Goal: Find specific page/section: Find specific page/section

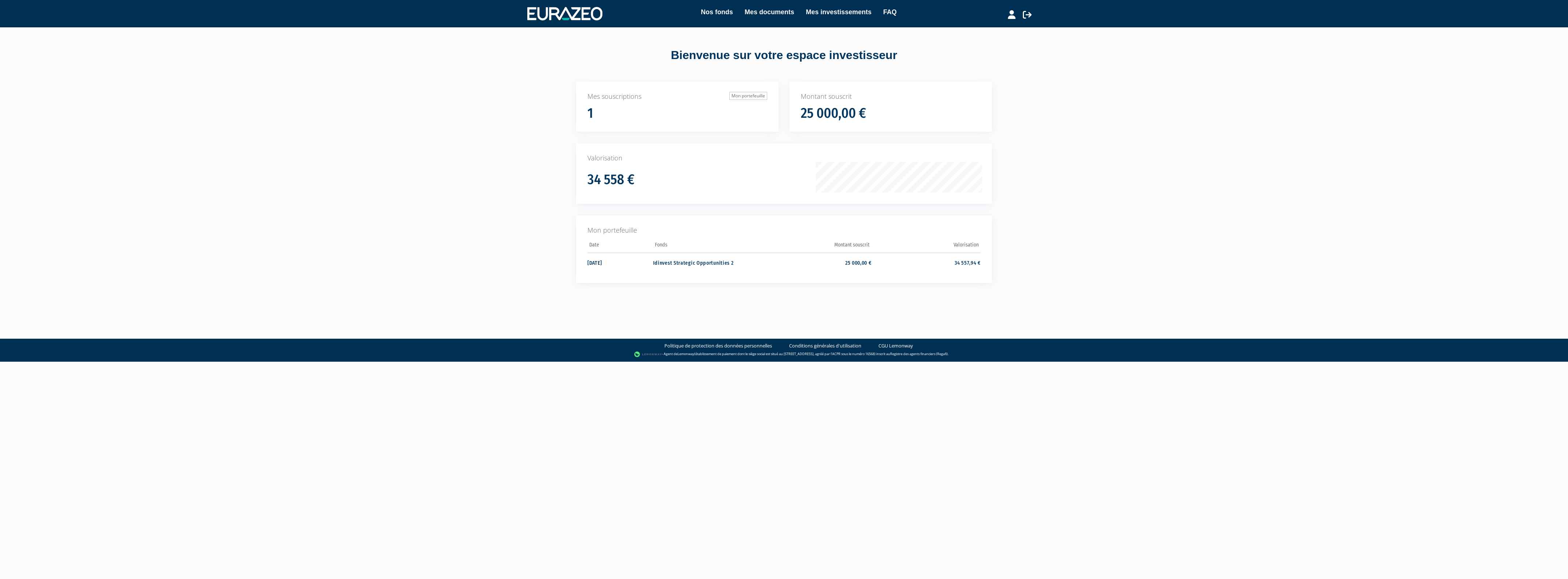
click at [622, 176] on h1 "34 558 €" at bounding box center [611, 180] width 47 height 15
click at [426, 223] on div "Nos fonds Mes documents Mes investissements FAQ Déconnexion Nos fonds Mes docum…" at bounding box center [784, 155] width 1568 height 309
click at [623, 228] on p "Mon portefeuille" at bounding box center [784, 231] width 393 height 10
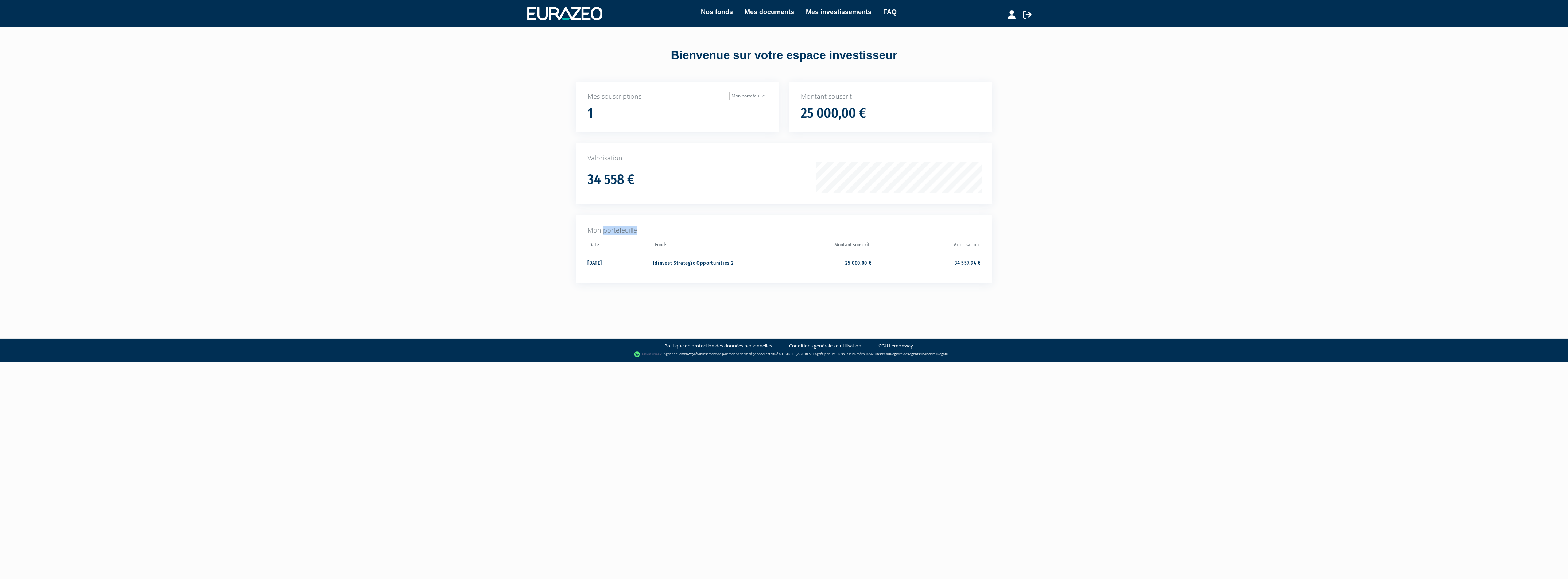
click at [623, 228] on p "Mon portefeuille" at bounding box center [784, 231] width 393 height 10
click at [629, 227] on p "Mon portefeuille" at bounding box center [784, 231] width 393 height 10
click at [628, 228] on p "Mon portefeuille" at bounding box center [784, 231] width 393 height 10
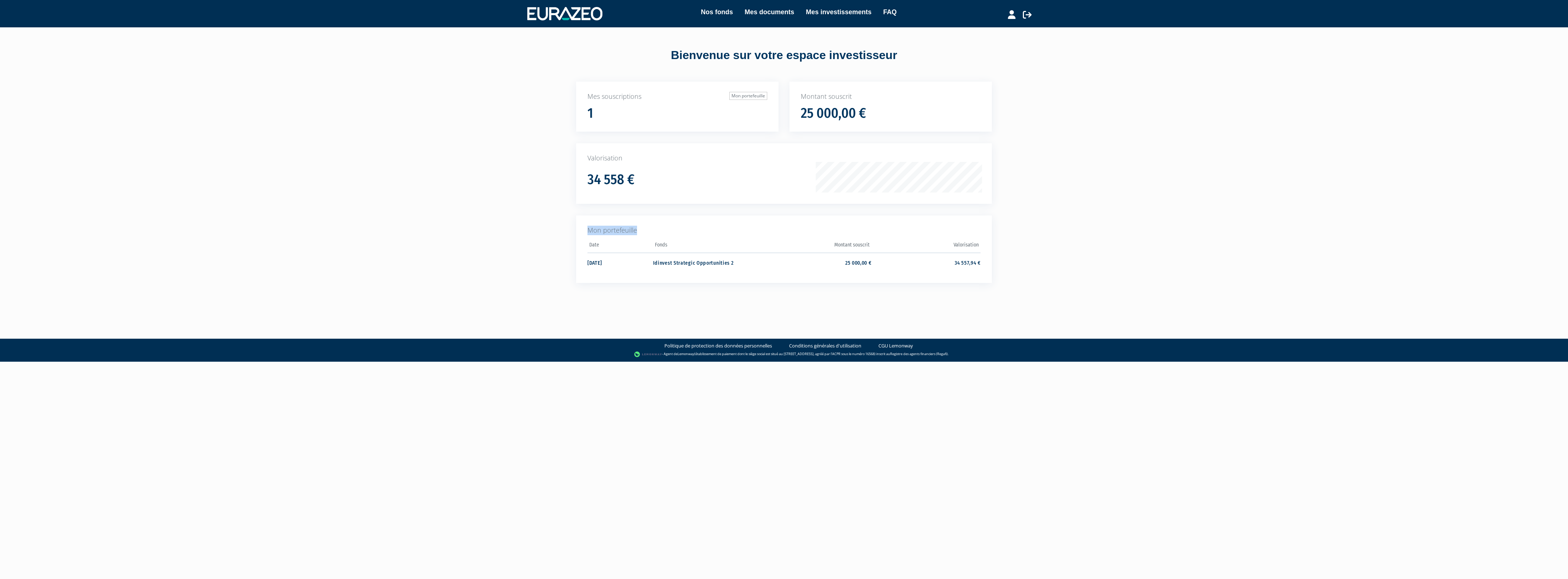
click at [628, 228] on p "Mon portefeuille" at bounding box center [784, 231] width 393 height 10
click at [623, 228] on p "Mon portefeuille" at bounding box center [784, 231] width 393 height 10
click at [619, 230] on p "Mon portefeuille" at bounding box center [784, 231] width 393 height 10
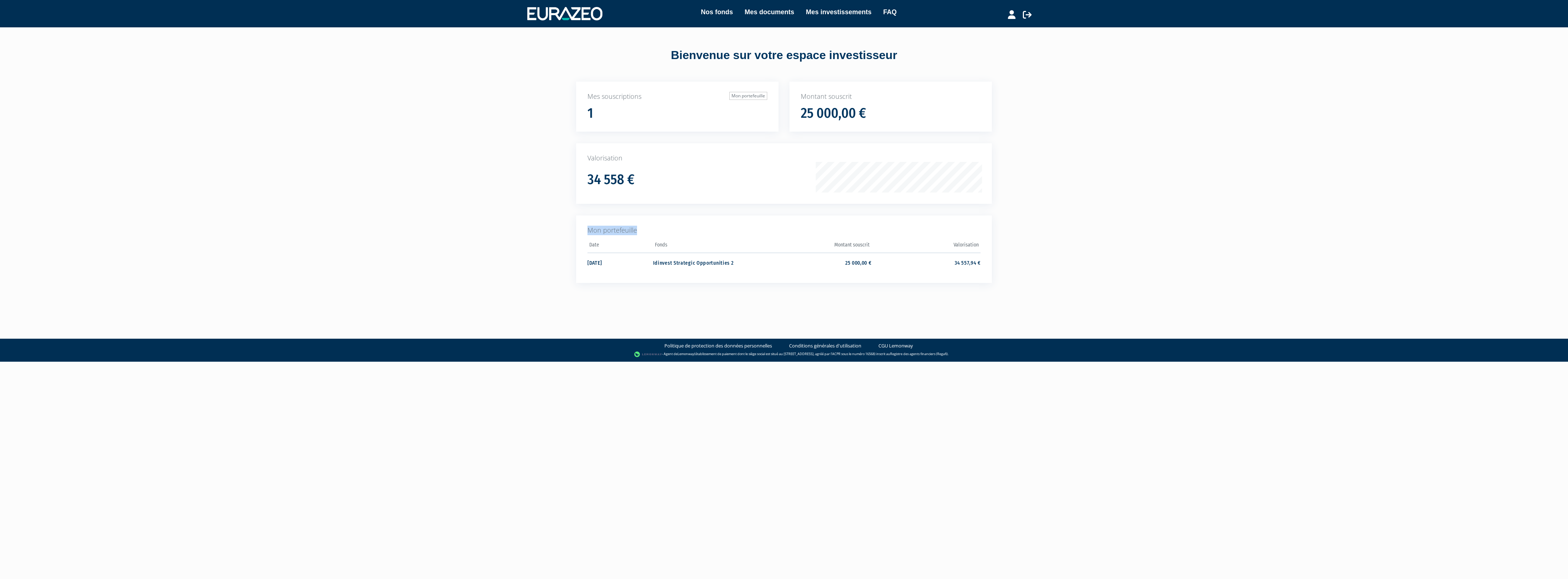
click at [619, 230] on p "Mon portefeuille" at bounding box center [784, 231] width 393 height 10
click at [614, 230] on p "Mon portefeuille" at bounding box center [784, 231] width 393 height 10
